Goal: Transaction & Acquisition: Purchase product/service

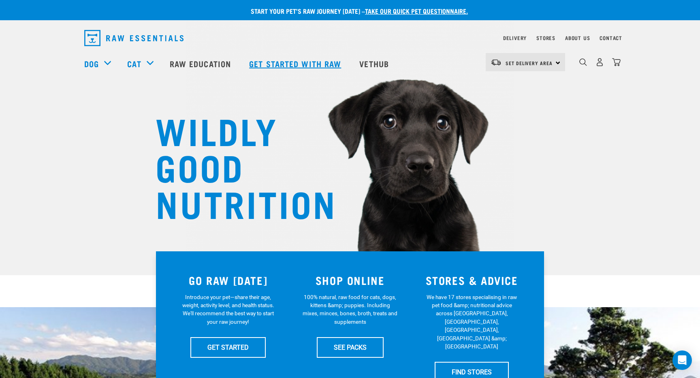
click at [309, 61] on link "Get started with Raw" at bounding box center [296, 63] width 110 height 32
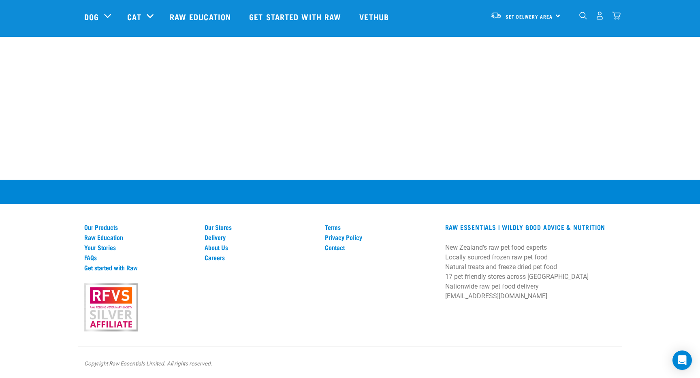
scroll to position [1124, 0]
click at [118, 234] on link "Raw Education" at bounding box center [139, 237] width 111 height 7
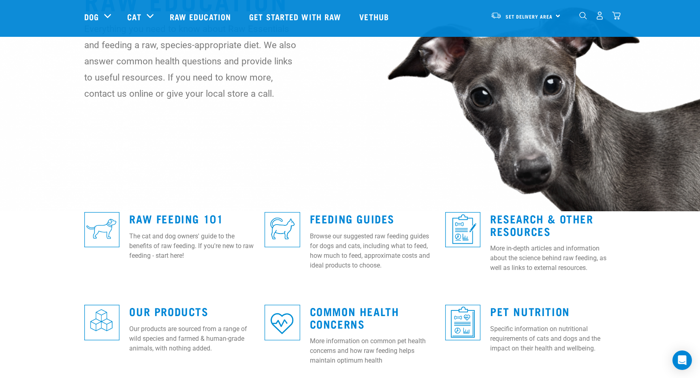
scroll to position [64, 0]
click at [328, 215] on link "Feeding Guides" at bounding box center [352, 218] width 85 height 6
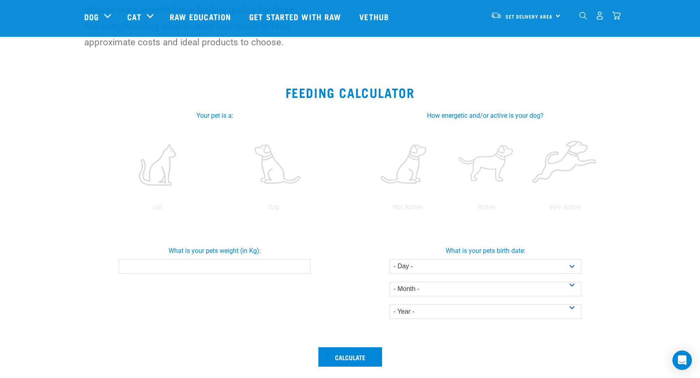
scroll to position [84, 0]
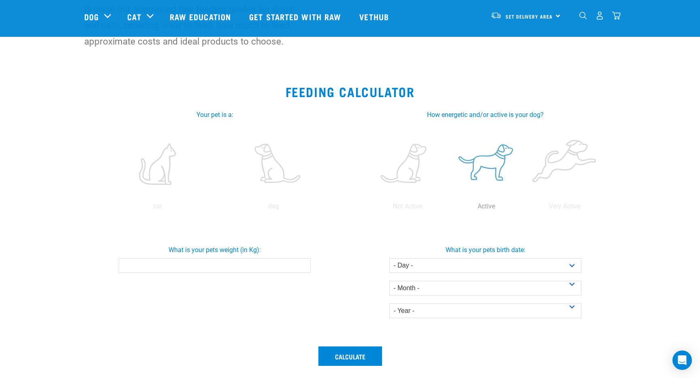
click at [493, 167] on label at bounding box center [485, 164] width 75 height 69
click at [447, 208] on input "radio" at bounding box center [447, 208] width 0 height 0
click at [284, 172] on label at bounding box center [273, 164] width 113 height 69
click at [215, 208] on input "radio" at bounding box center [215, 208] width 0 height 0
click at [296, 269] on input "What is your pets weight (in Kg):" at bounding box center [214, 265] width 191 height 15
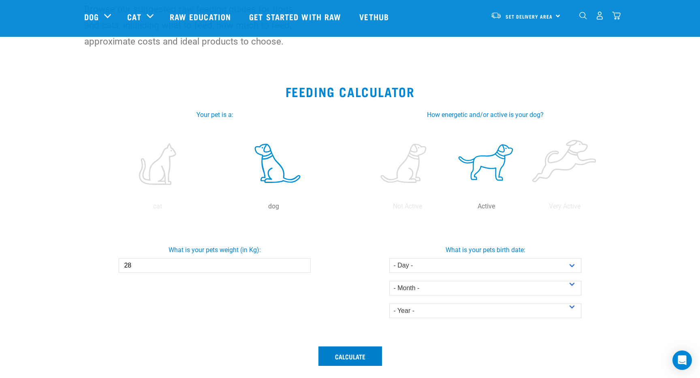
type input "28"
click at [349, 354] on button "Calculate" at bounding box center [350, 356] width 64 height 19
click at [358, 354] on button "Calculate" at bounding box center [350, 356] width 64 height 19
select select "14"
select select "October"
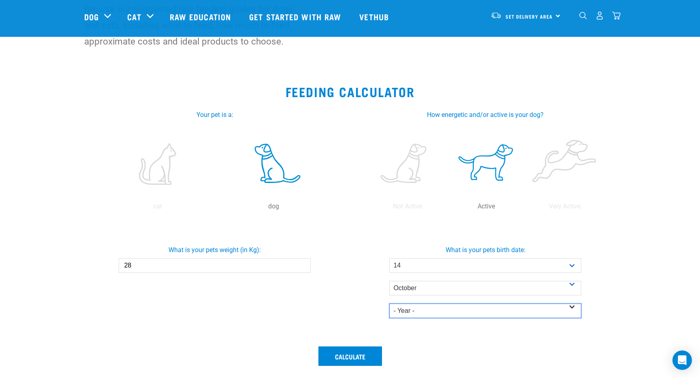
select select "2015"
click at [304, 265] on input "28.1" at bounding box center [214, 265] width 191 height 15
click at [302, 264] on input "28.2" at bounding box center [214, 265] width 191 height 15
click at [302, 264] on input "28.3" at bounding box center [214, 265] width 191 height 15
click at [302, 264] on input "28.4" at bounding box center [214, 265] width 191 height 15
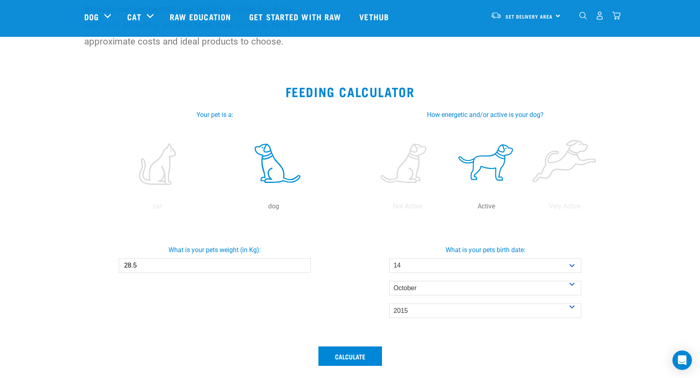
click at [302, 264] on input "28.5" at bounding box center [214, 265] width 191 height 15
click at [302, 264] on input "28.6" at bounding box center [214, 265] width 191 height 15
click at [302, 264] on input "28.7" at bounding box center [214, 265] width 191 height 15
click at [302, 264] on input "28.8" at bounding box center [214, 265] width 191 height 15
click at [302, 264] on input "28.9" at bounding box center [214, 265] width 191 height 15
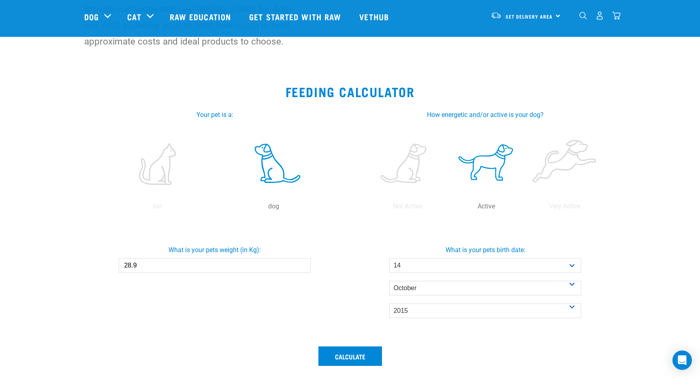
type input "29"
click at [302, 264] on input "29" at bounding box center [214, 265] width 191 height 15
click at [353, 354] on button "Calculate" at bounding box center [350, 356] width 64 height 19
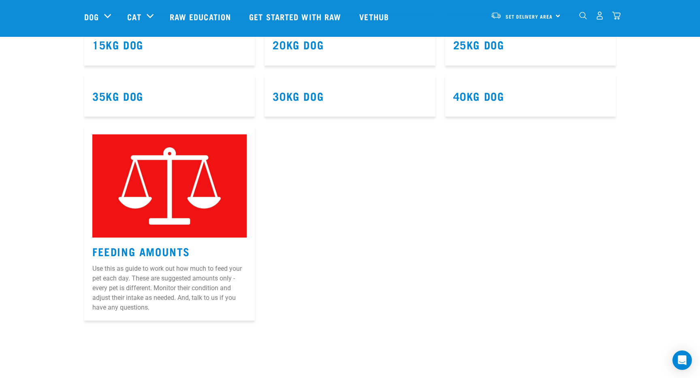
scroll to position [613, 0]
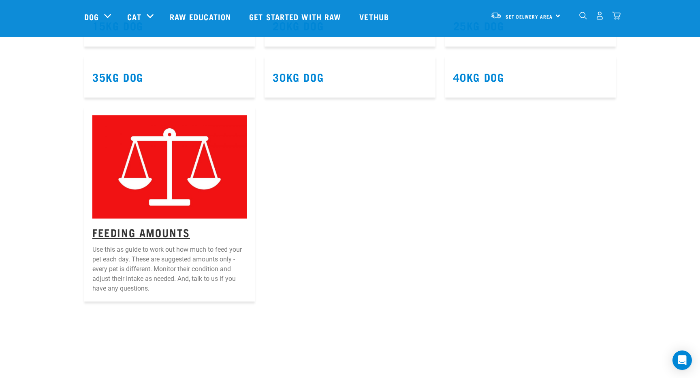
click at [155, 229] on link "Feeding Amounts" at bounding box center [141, 232] width 98 height 6
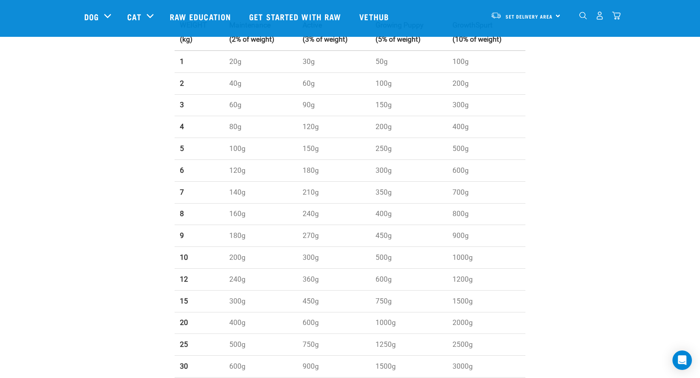
scroll to position [166, 0]
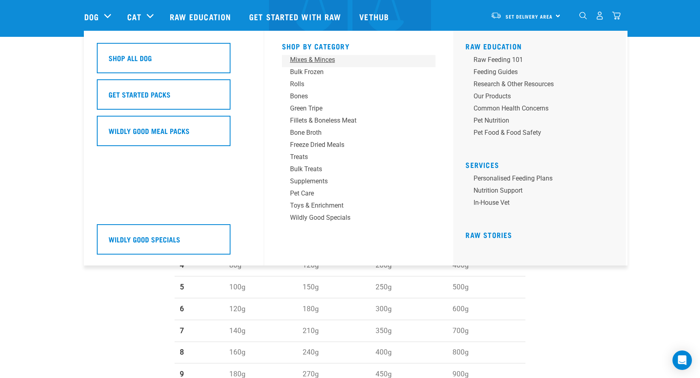
click at [326, 58] on div "Mixes & Minces" at bounding box center [353, 60] width 126 height 10
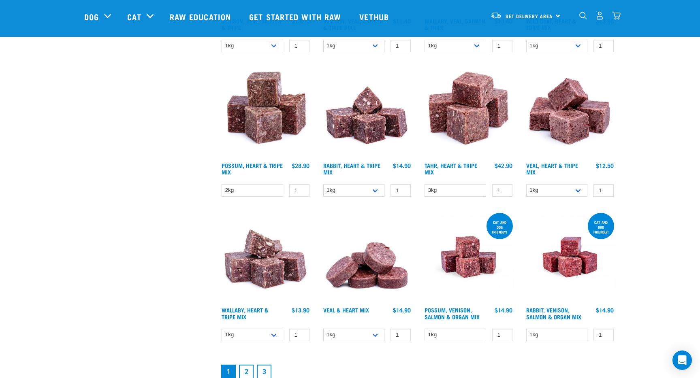
scroll to position [944, 0]
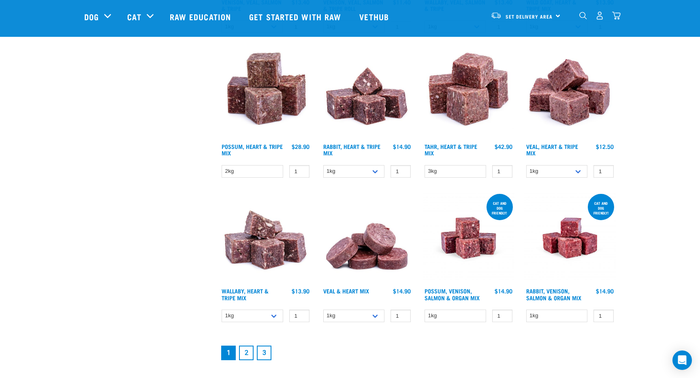
click at [247, 351] on link "2" at bounding box center [246, 353] width 15 height 15
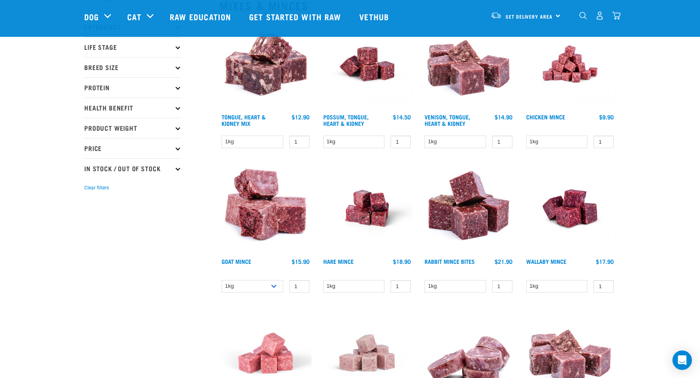
scroll to position [126, 0]
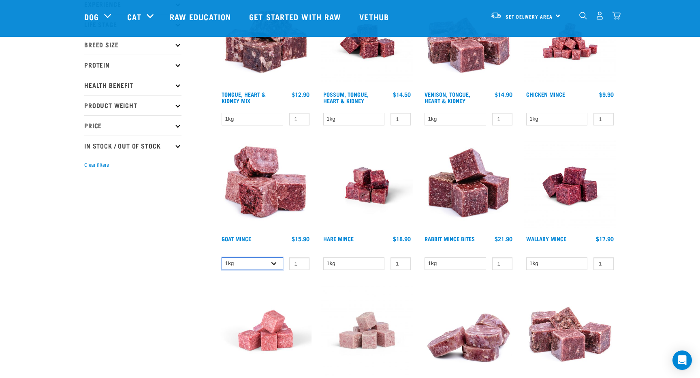
select select "432"
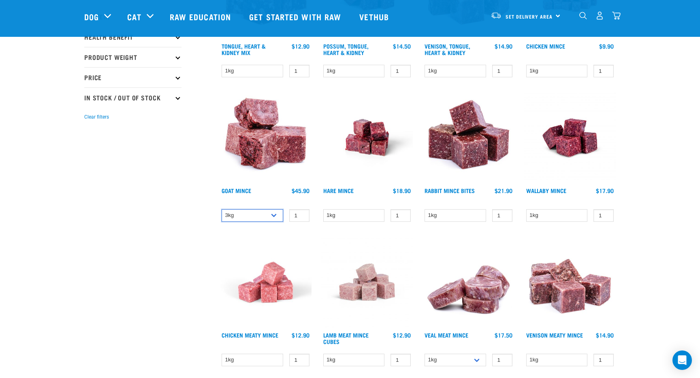
scroll to position [174, 0]
